Goal: Task Accomplishment & Management: Use online tool/utility

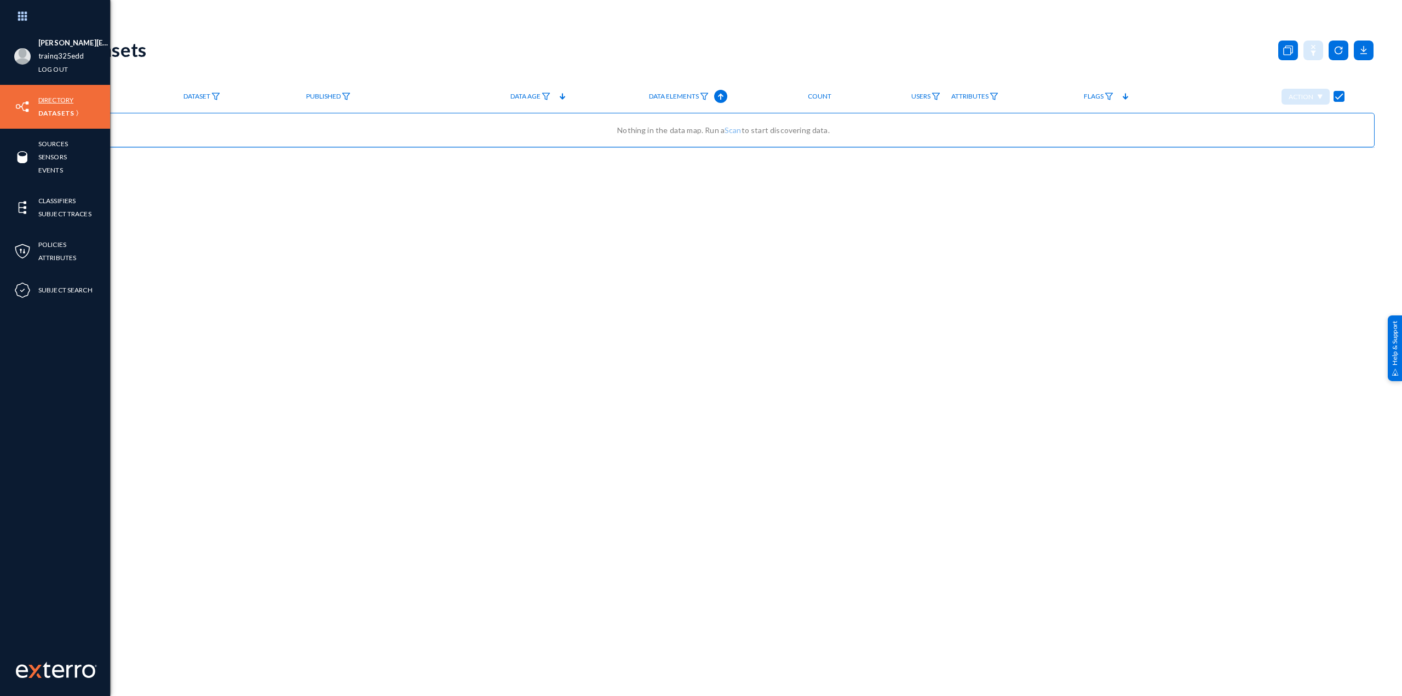
click at [64, 102] on link "Directory" at bounding box center [55, 100] width 35 height 13
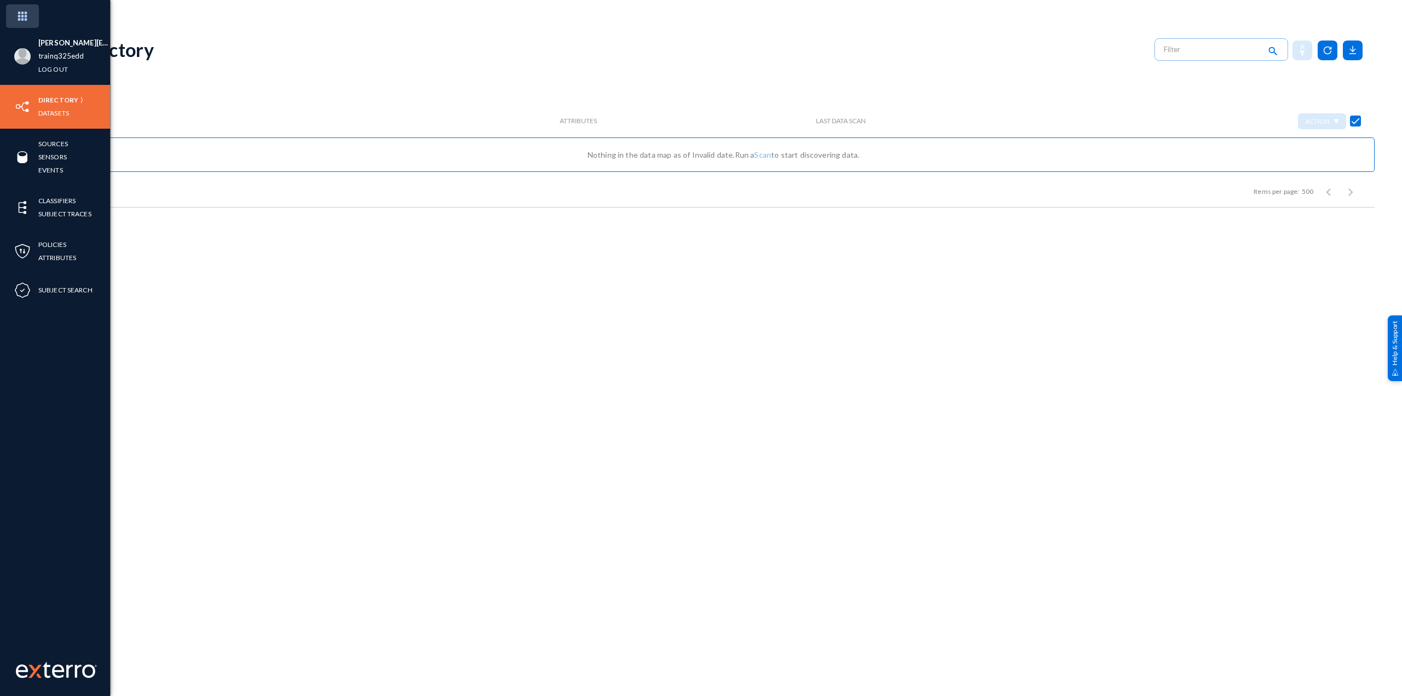
click at [20, 15] on img at bounding box center [22, 16] width 33 height 24
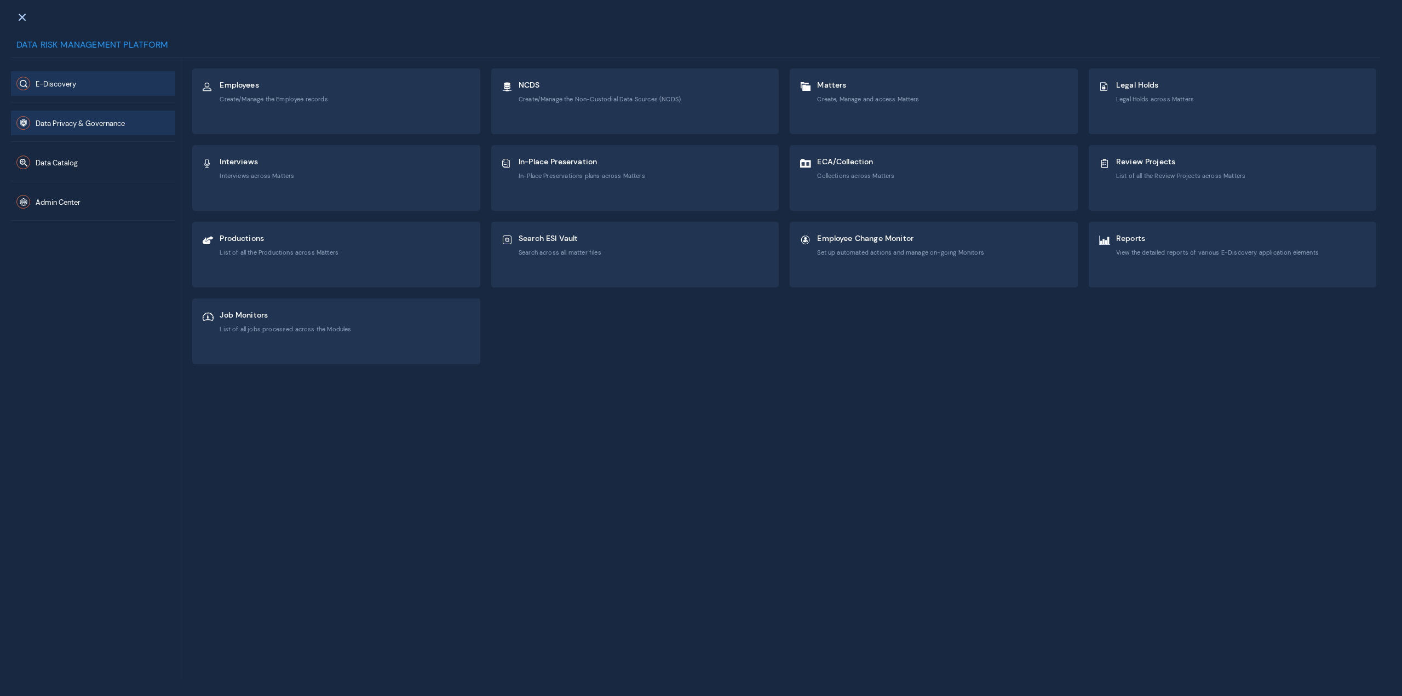
click at [97, 113] on button "Data Privacy & Governance" at bounding box center [93, 123] width 164 height 25
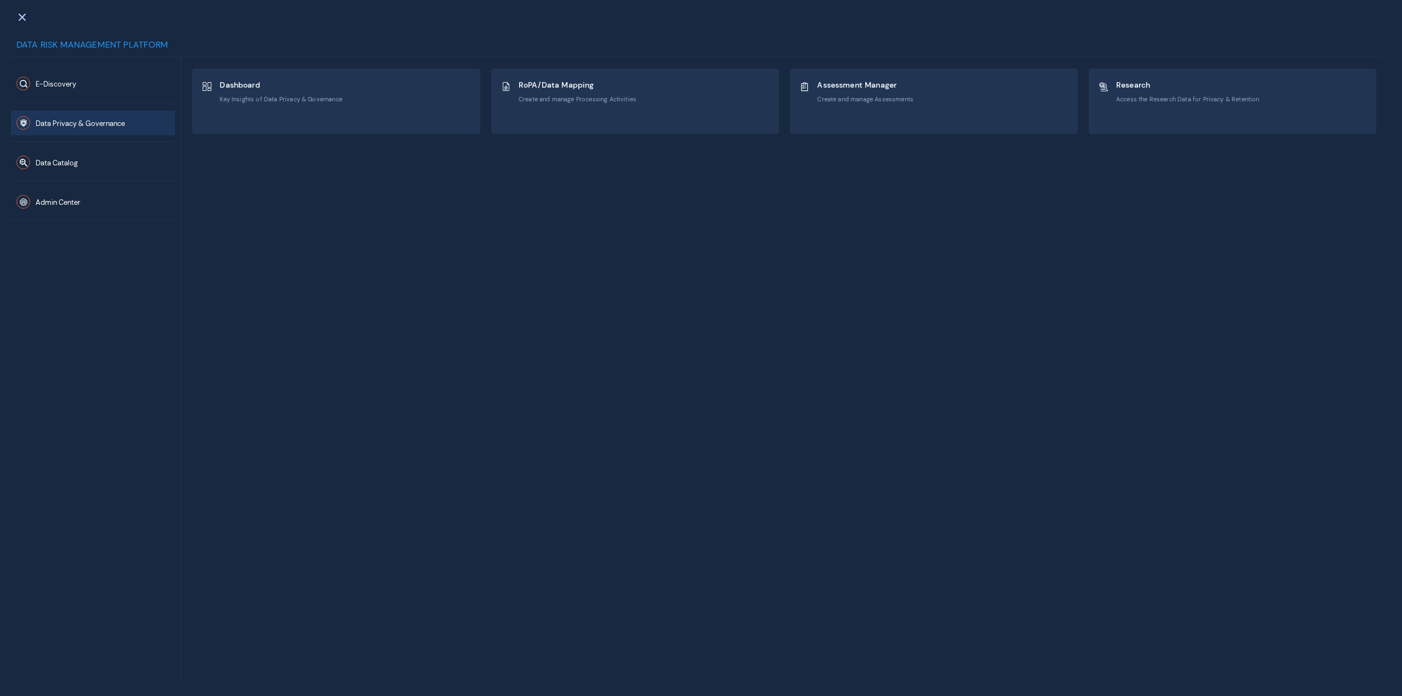
click at [99, 147] on div "Data Catalog" at bounding box center [93, 161] width 164 height 39
click at [101, 161] on button "Data Catalog" at bounding box center [93, 162] width 164 height 25
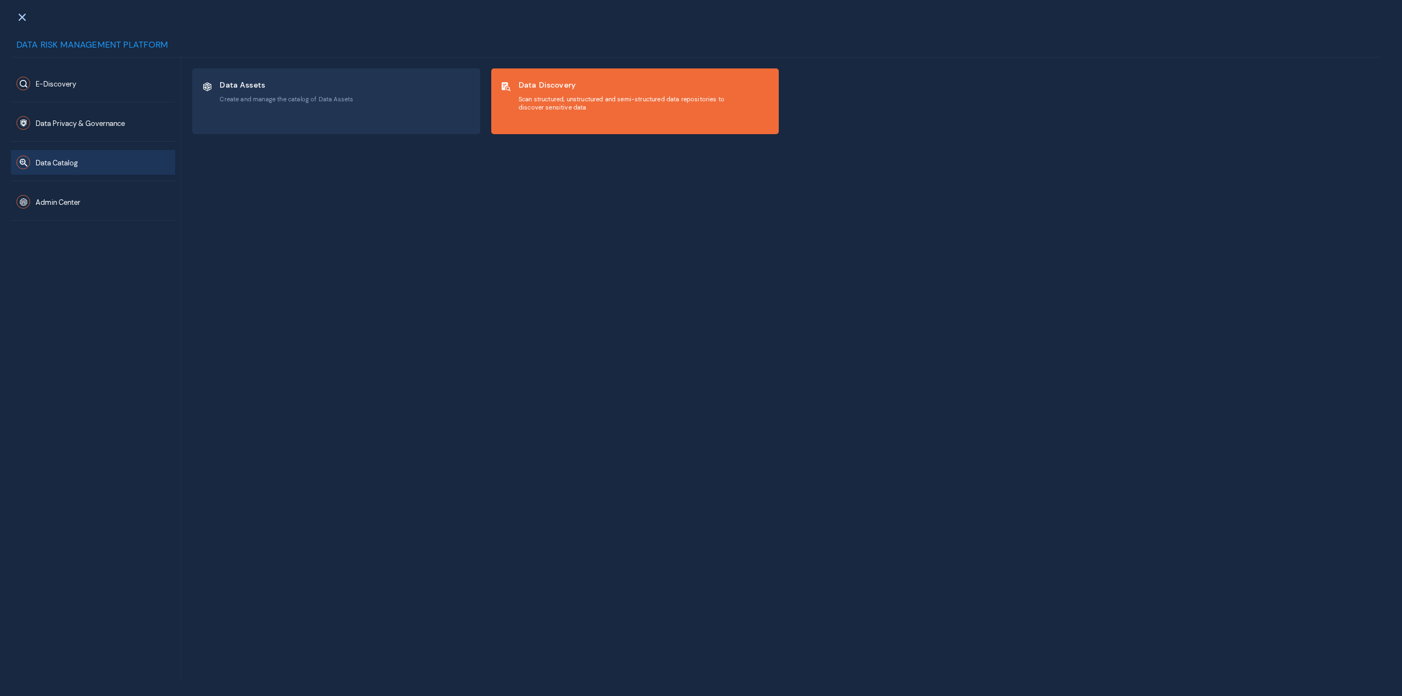
click at [550, 102] on span "Scan structured, unstructured and semi-structured data repositories to discover…" at bounding box center [628, 103] width 219 height 16
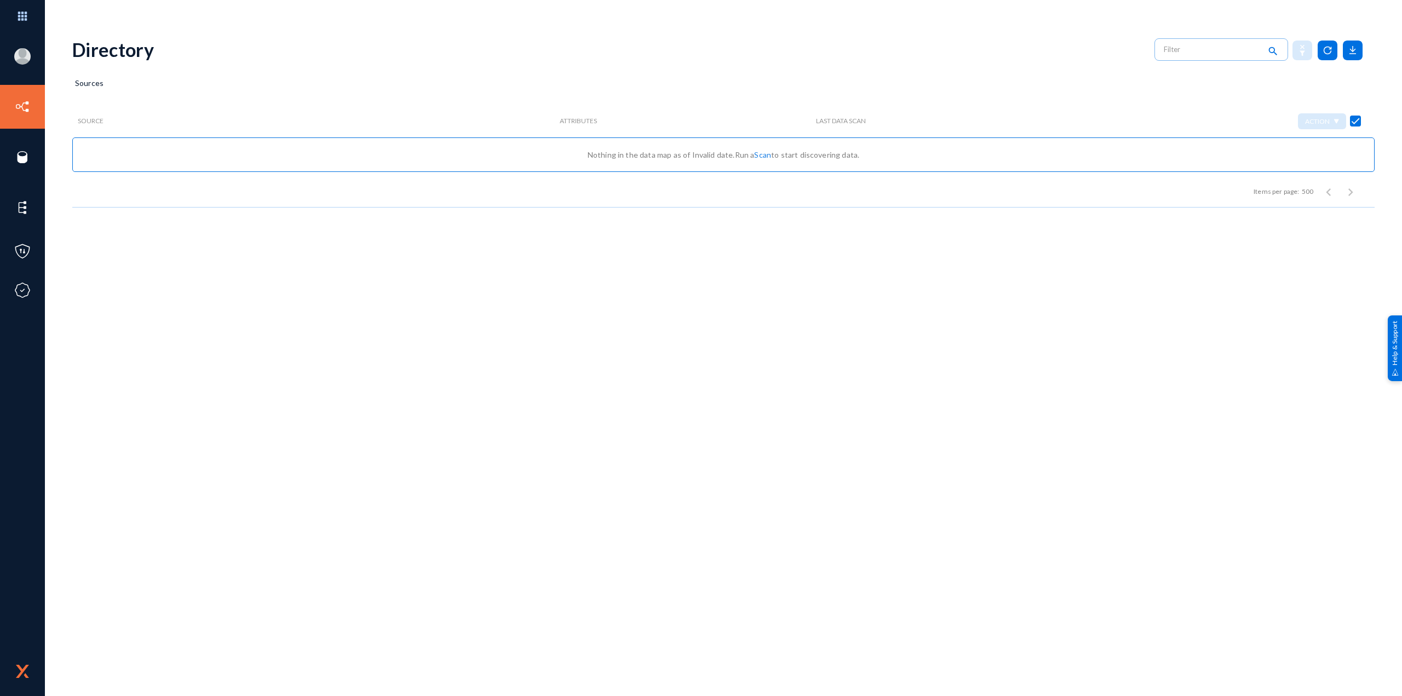
click at [758, 154] on link "Scan" at bounding box center [762, 154] width 17 height 9
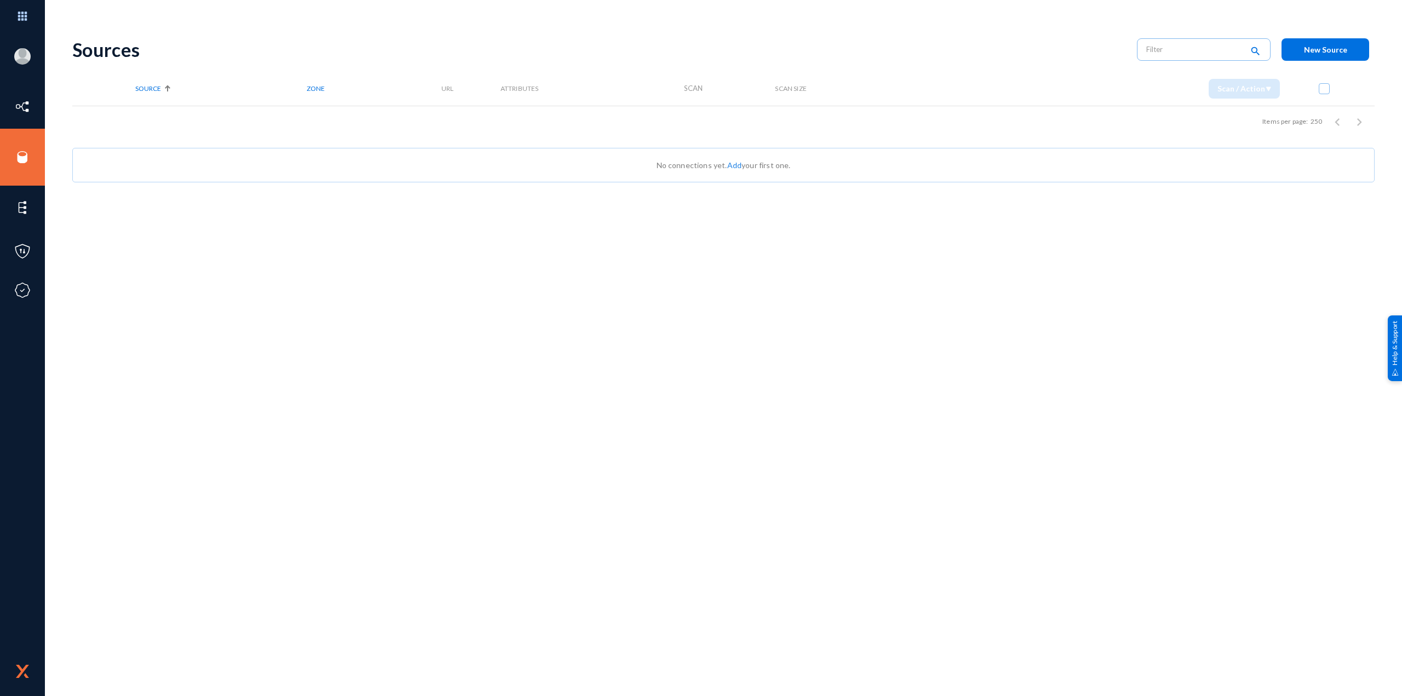
click at [733, 168] on link "Add" at bounding box center [734, 164] width 14 height 9
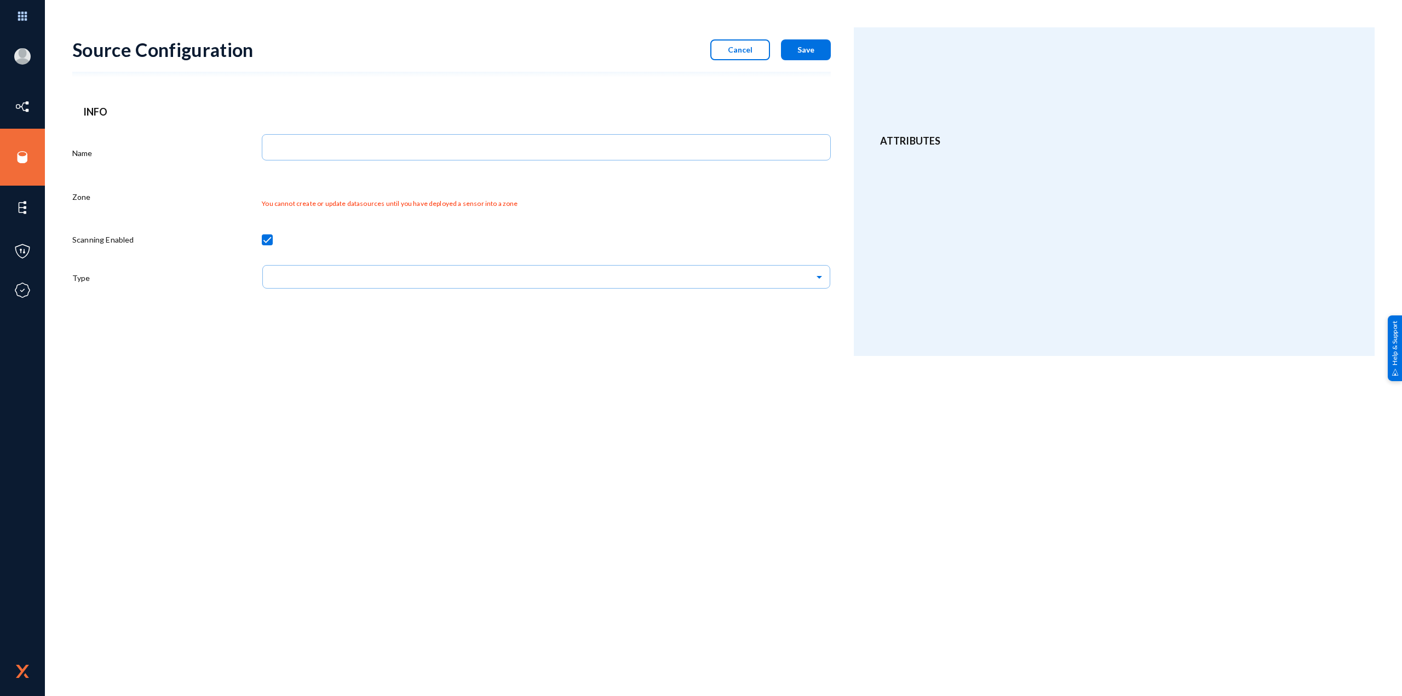
click at [743, 50] on span "Cancel" at bounding box center [740, 49] width 25 height 9
